Goal: Task Accomplishment & Management: Complete application form

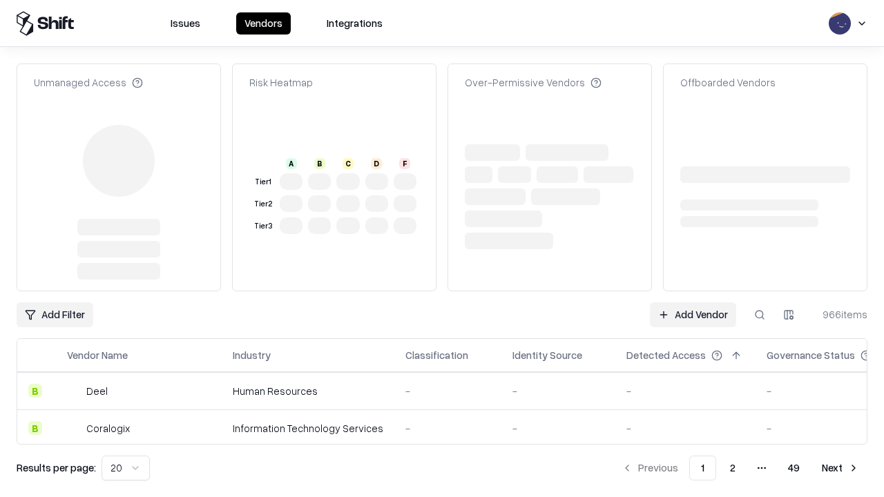
click at [693, 315] on link "Add Vendor" at bounding box center [693, 314] width 86 height 25
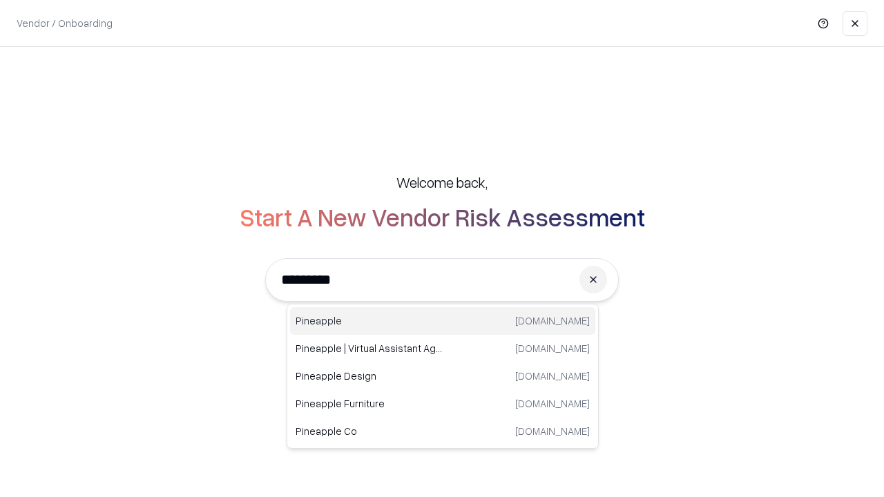
click at [443, 321] on div "Pineapple pineappleenergy.com" at bounding box center [442, 321] width 305 height 28
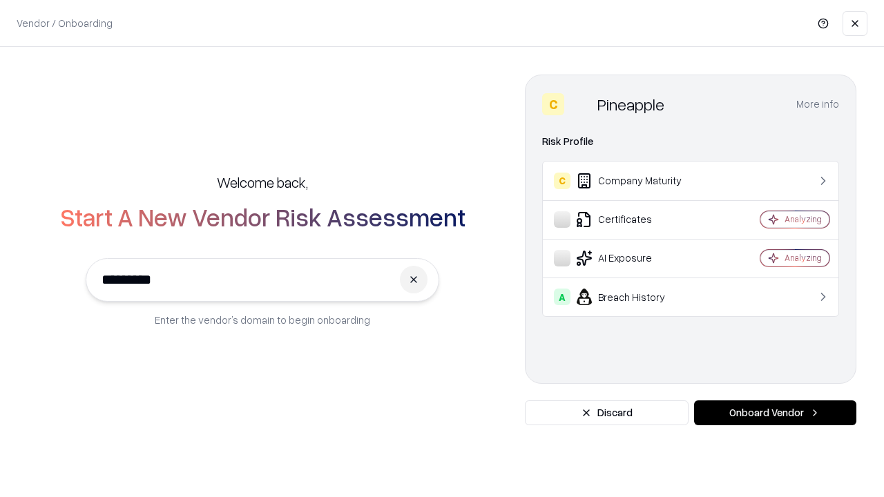
type input "*********"
click at [775, 413] on button "Onboard Vendor" at bounding box center [775, 412] width 162 height 25
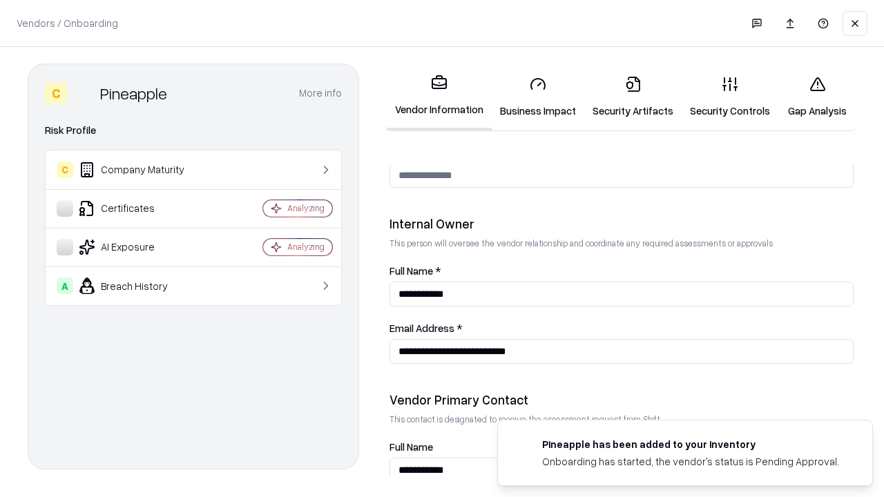
scroll to position [715, 0]
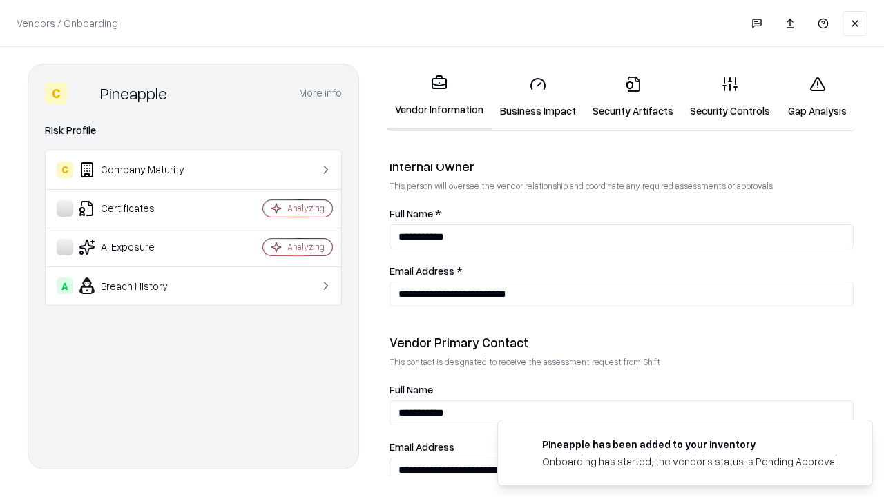
click at [538, 97] on link "Business Impact" at bounding box center [538, 97] width 93 height 64
click at [632, 97] on link "Security Artifacts" at bounding box center [632, 97] width 97 height 64
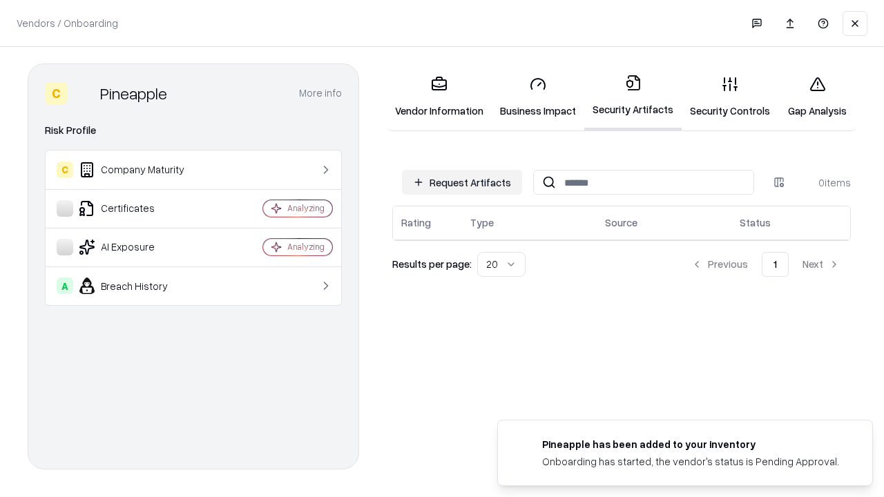
click at [462, 182] on button "Request Artifacts" at bounding box center [462, 182] width 120 height 25
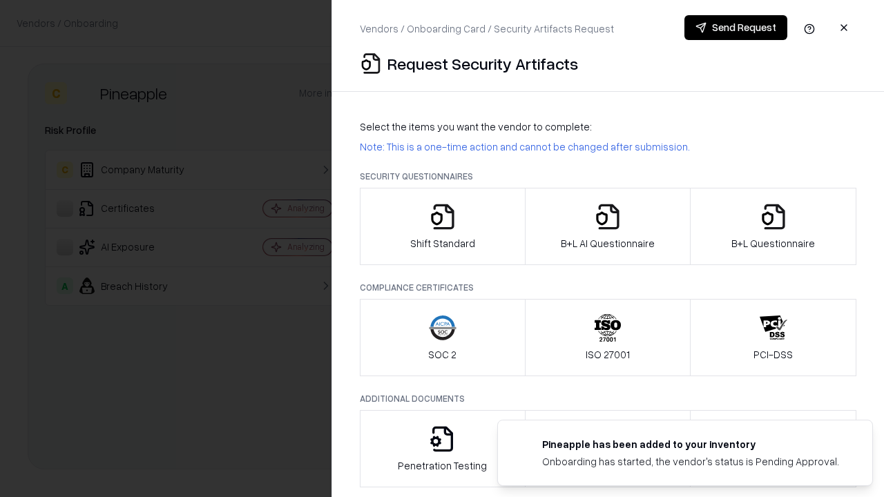
click at [442, 226] on icon "button" at bounding box center [443, 217] width 28 height 28
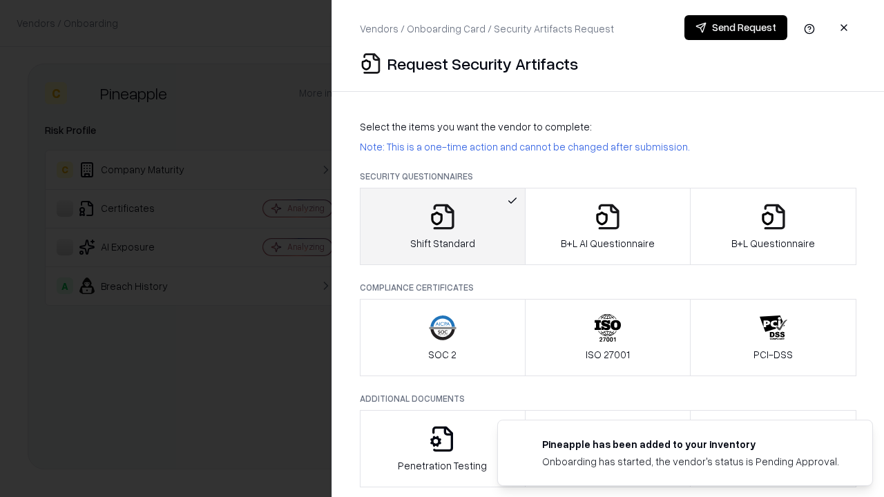
click at [735, 28] on button "Send Request" at bounding box center [735, 27] width 103 height 25
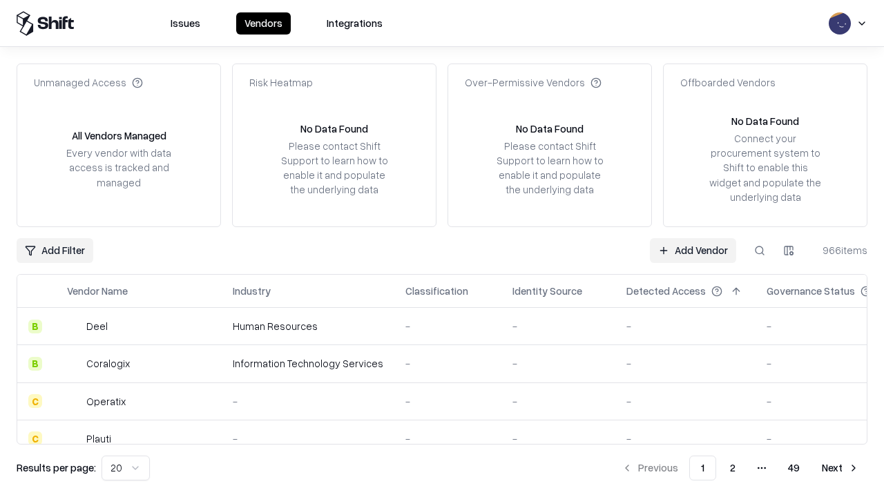
click at [760, 250] on button at bounding box center [759, 250] width 25 height 25
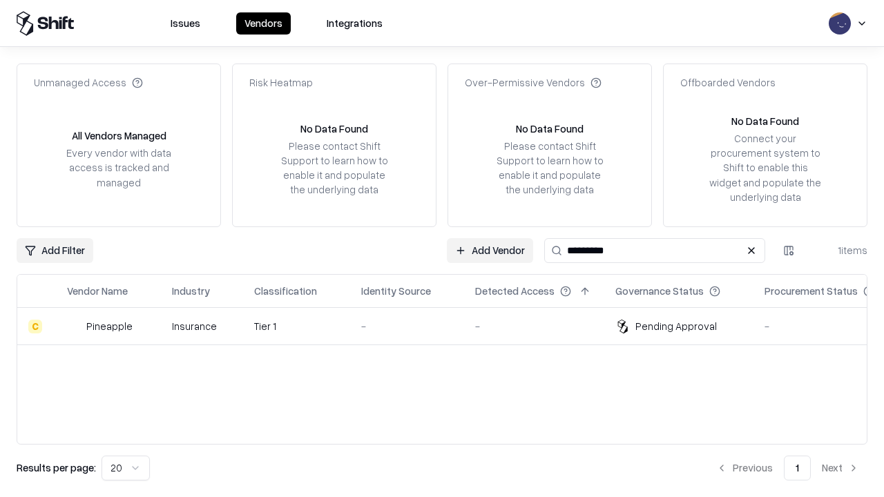
type input "*********"
click at [450, 326] on div "-" at bounding box center [407, 326] width 92 height 15
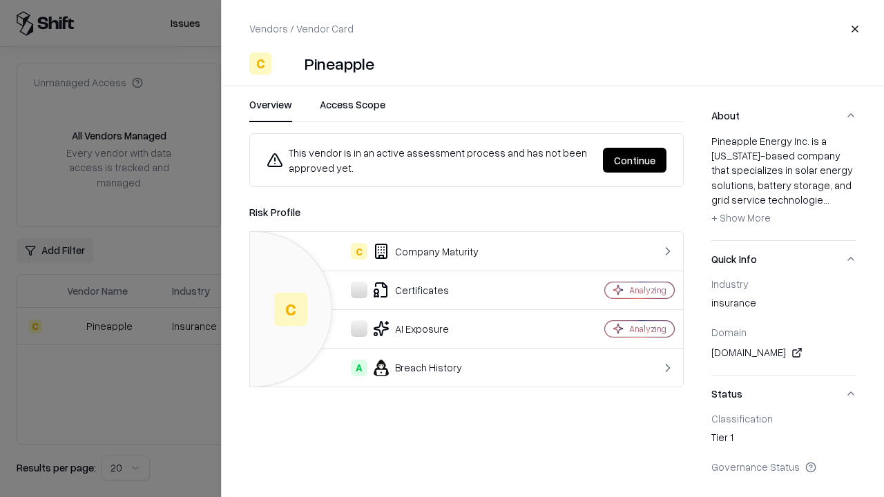
click at [635, 160] on button "Continue" at bounding box center [635, 160] width 64 height 25
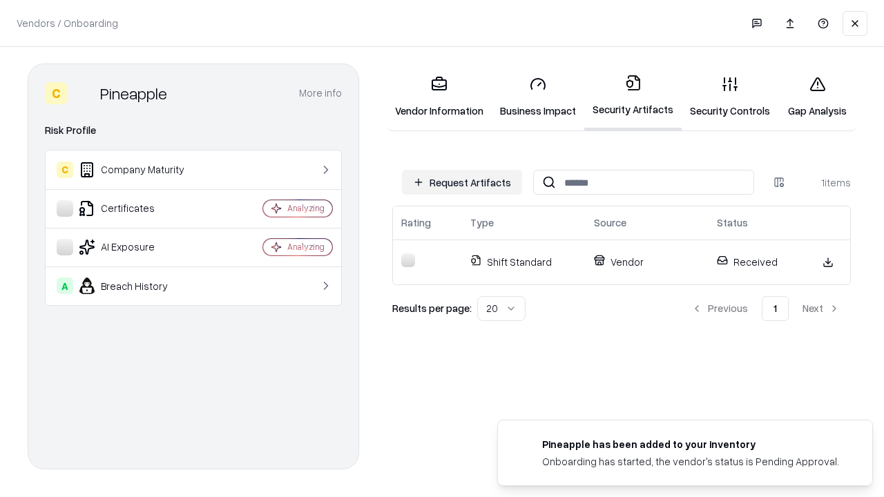
click at [730, 97] on link "Security Controls" at bounding box center [730, 97] width 97 height 64
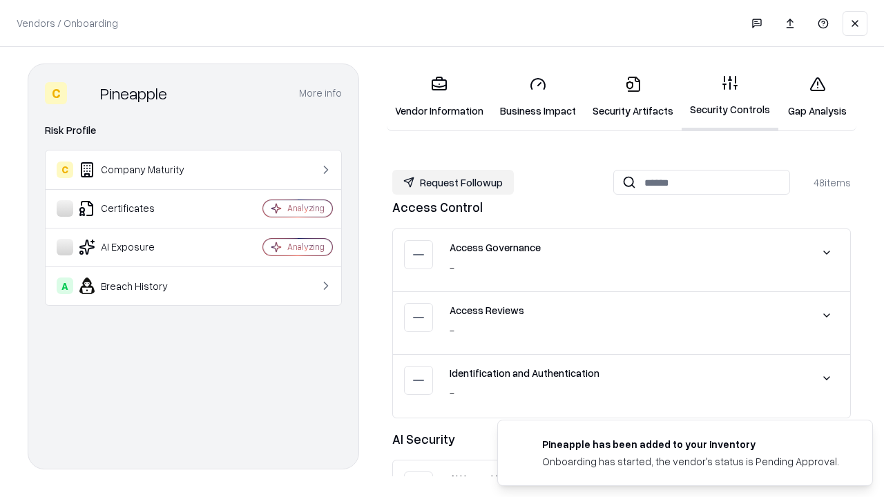
click at [453, 182] on button "Request Followup" at bounding box center [453, 182] width 122 height 25
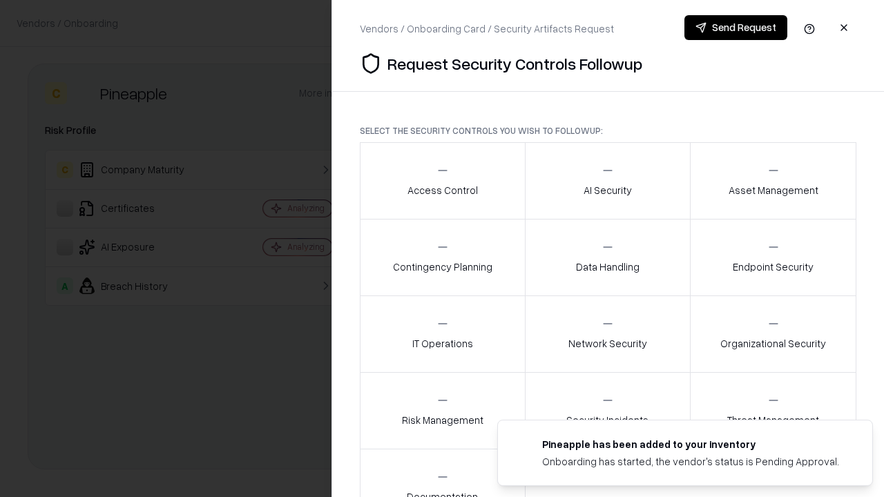
click at [442, 181] on div "Access Control" at bounding box center [442, 181] width 70 height 34
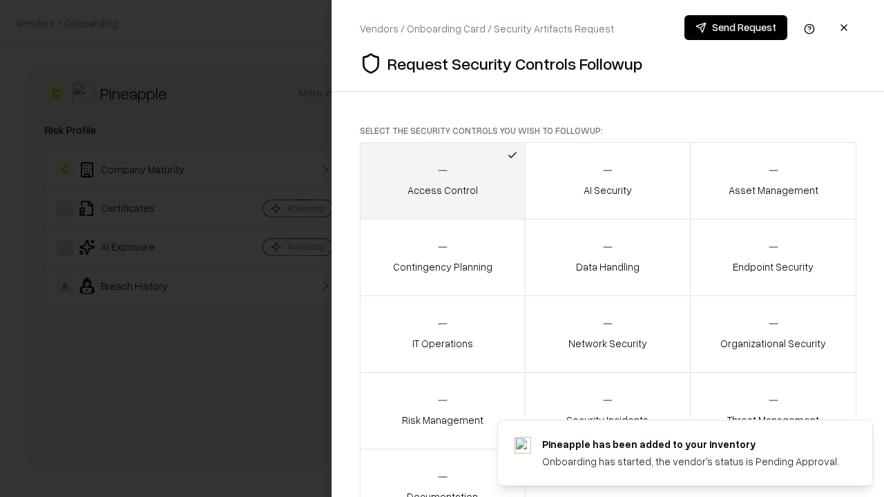
click at [735, 28] on button "Send Request" at bounding box center [735, 27] width 103 height 25
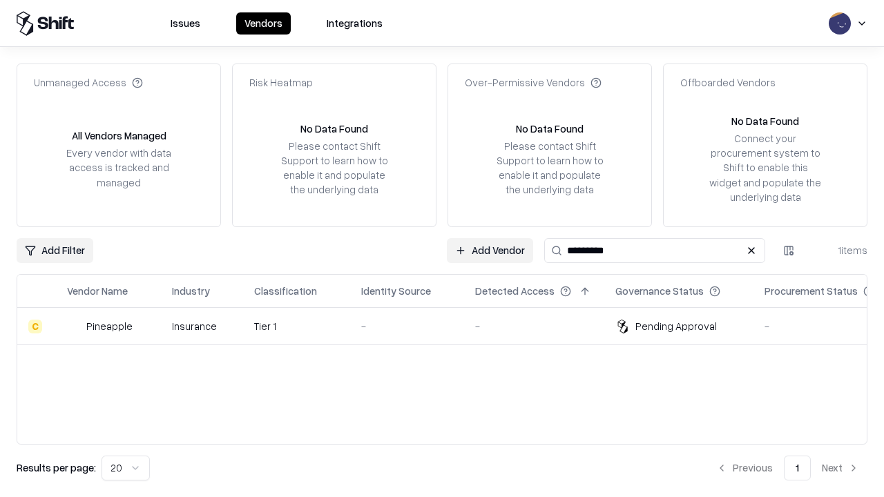
type input "*********"
click at [450, 326] on div "-" at bounding box center [407, 326] width 92 height 15
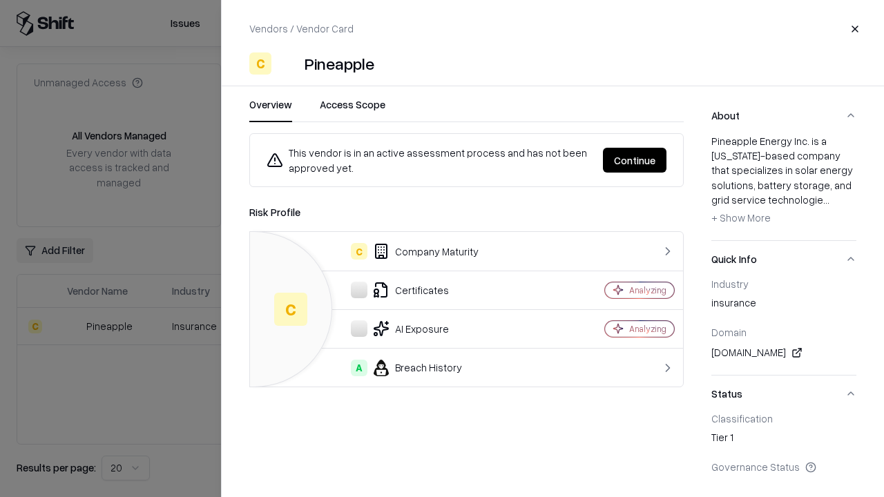
click at [635, 160] on button "Continue" at bounding box center [635, 160] width 64 height 25
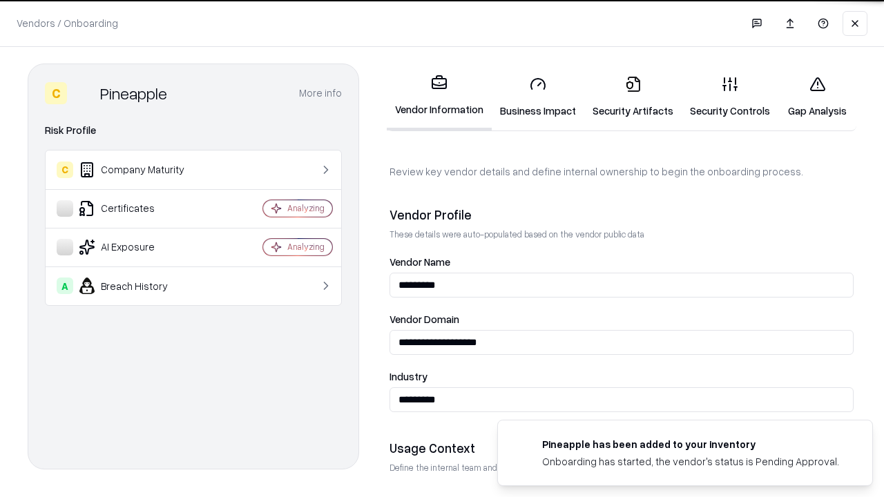
click at [817, 97] on link "Gap Analysis" at bounding box center [817, 97] width 78 height 64
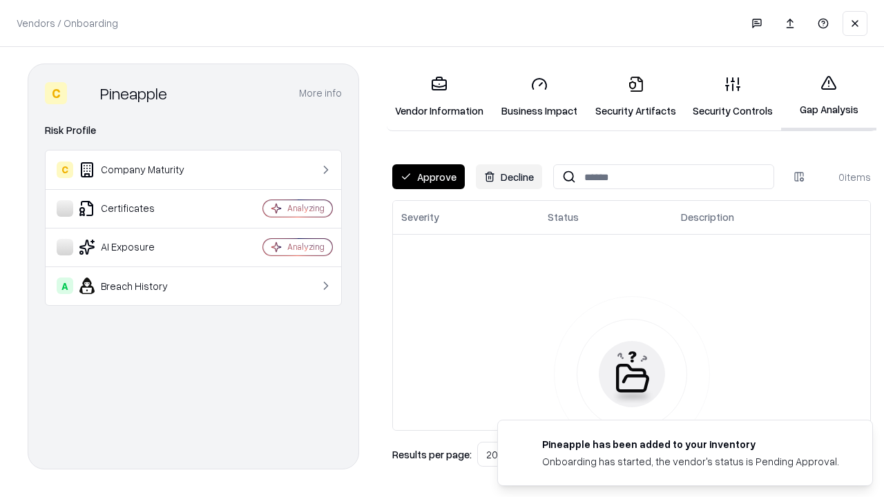
click at [428, 177] on button "Approve" at bounding box center [428, 176] width 73 height 25
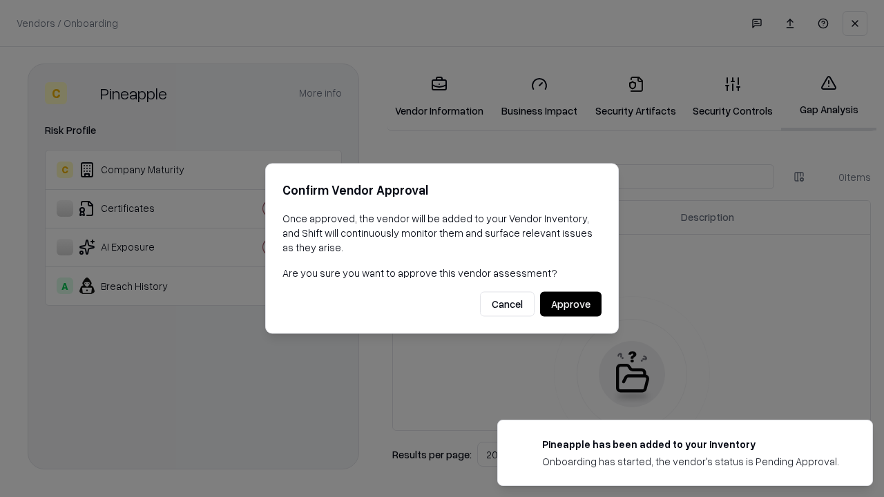
click at [570, 304] on button "Approve" at bounding box center [570, 304] width 61 height 25
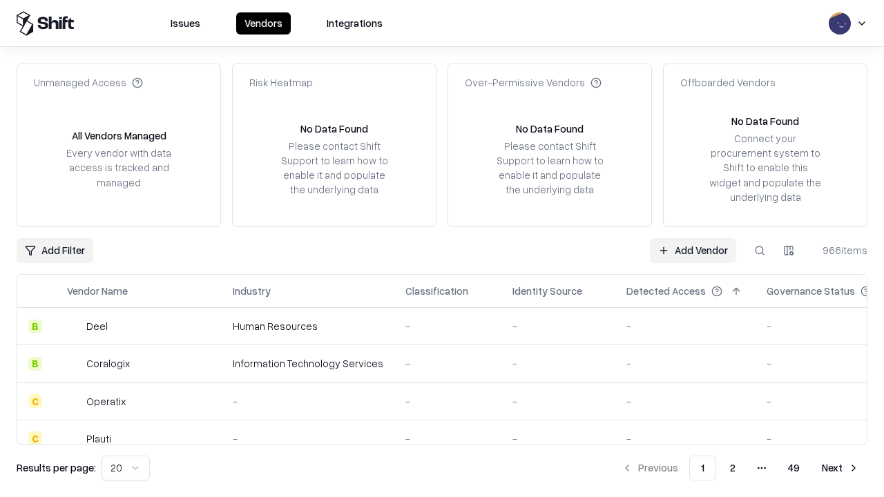
type input "*********"
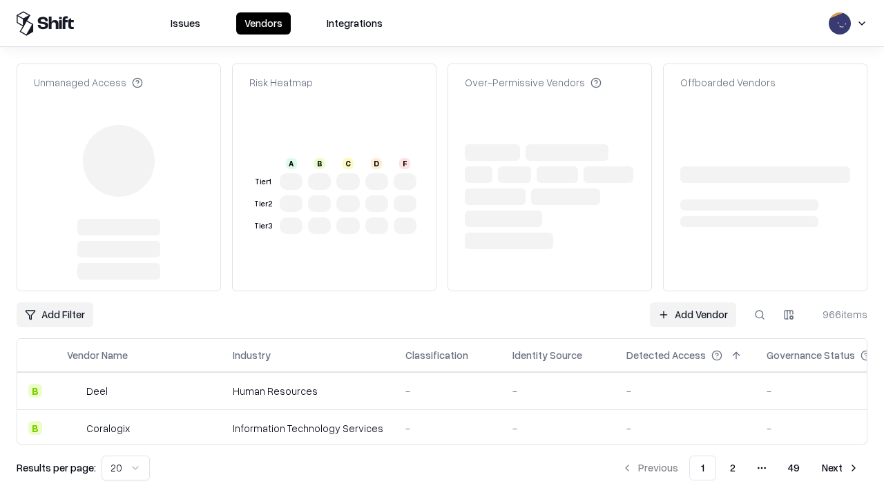
click at [693, 302] on link "Add Vendor" at bounding box center [693, 314] width 86 height 25
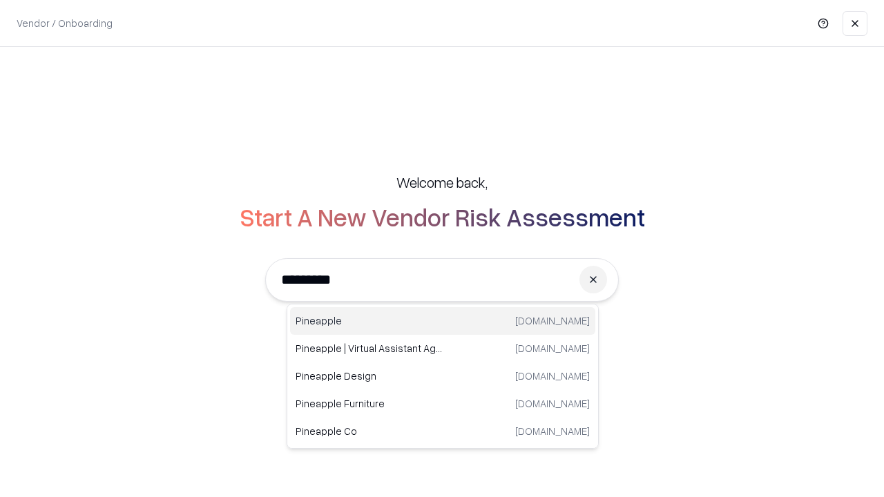
click at [443, 321] on div "Pineapple pineappleenergy.com" at bounding box center [442, 321] width 305 height 28
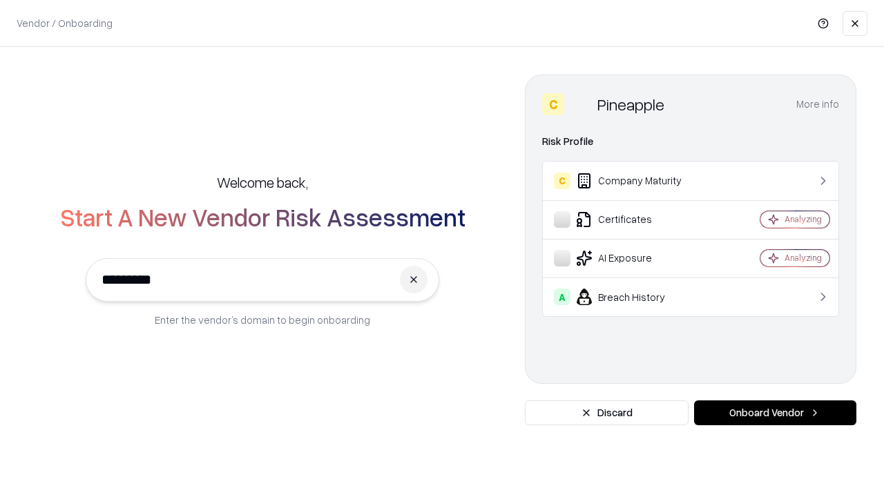
type input "*********"
click at [775, 413] on button "Onboard Vendor" at bounding box center [775, 412] width 162 height 25
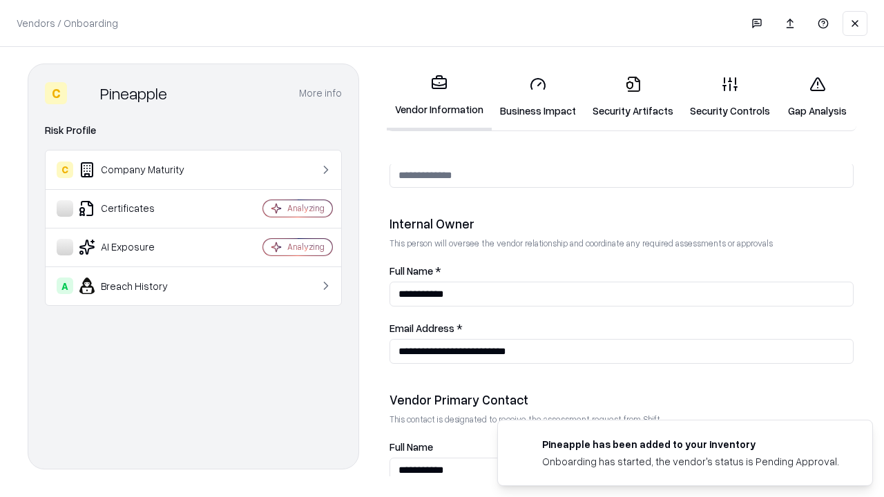
scroll to position [715, 0]
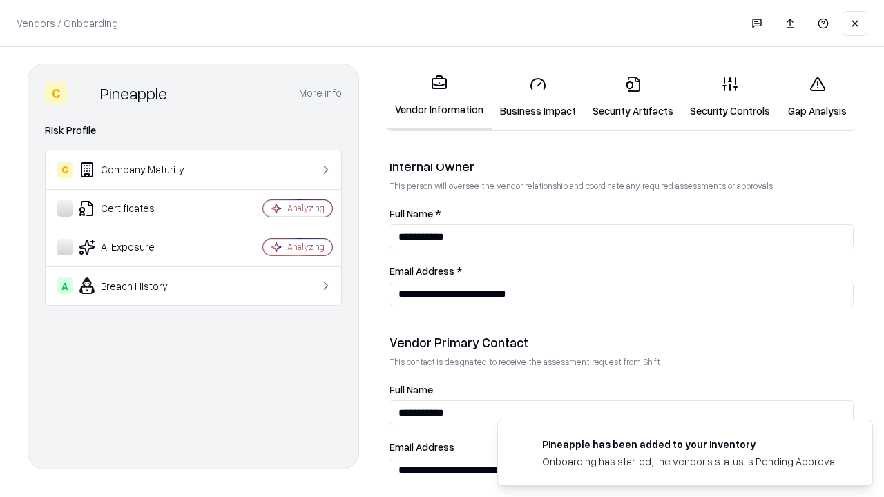
click at [817, 97] on link "Gap Analysis" at bounding box center [817, 97] width 78 height 64
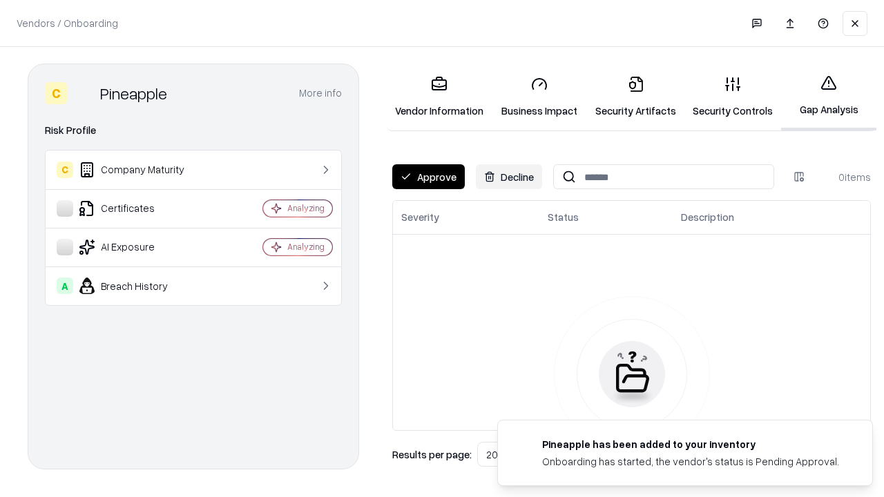
click at [428, 177] on button "Approve" at bounding box center [428, 176] width 73 height 25
